Goal: Navigation & Orientation: Find specific page/section

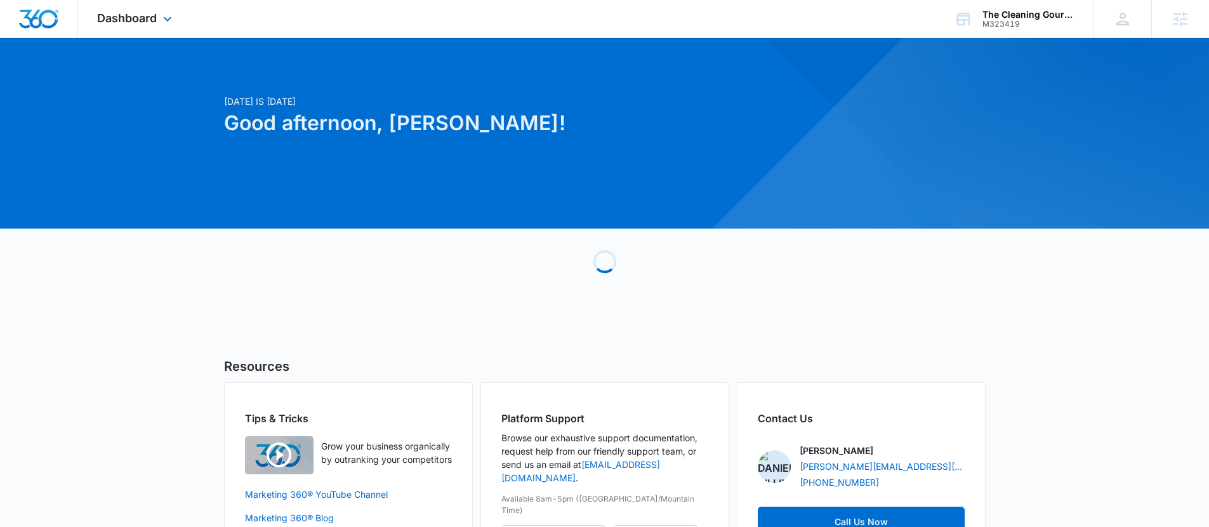
click at [163, 27] on div "Dashboard Apps Reputation Websites Forms CRM Email Social POS Content Ads Intel…" at bounding box center [136, 18] width 116 height 37
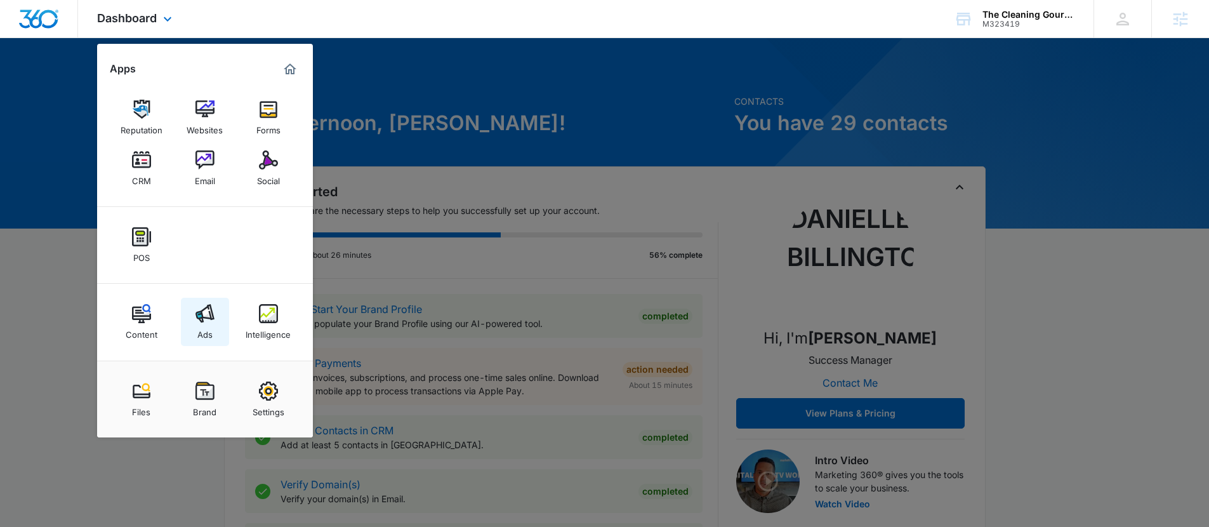
click at [211, 317] on img at bounding box center [205, 313] width 19 height 19
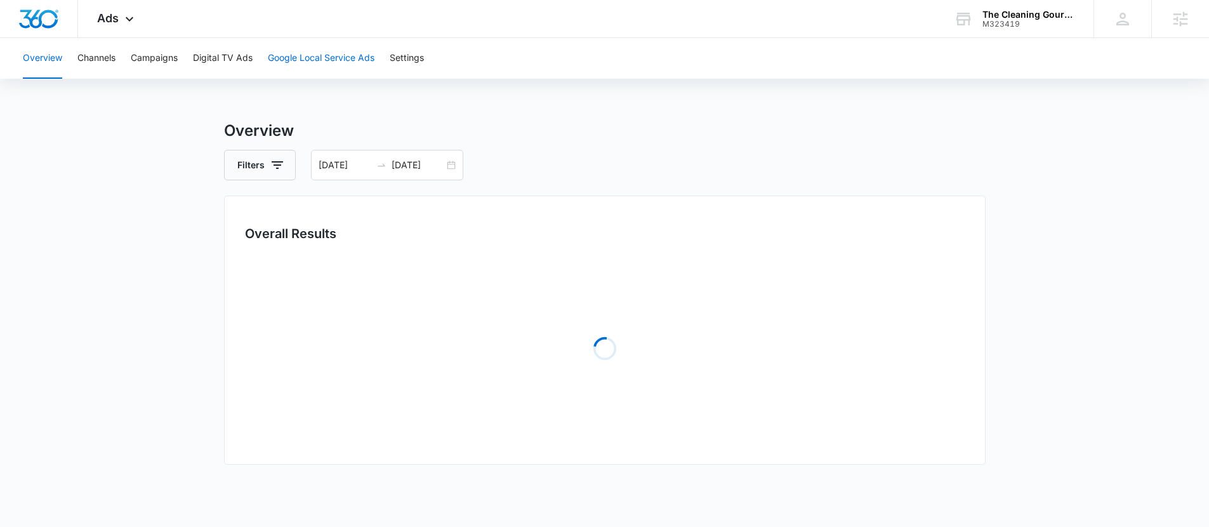
click at [302, 49] on button "Google Local Service Ads" at bounding box center [321, 58] width 107 height 41
